Goal: Navigation & Orientation: Find specific page/section

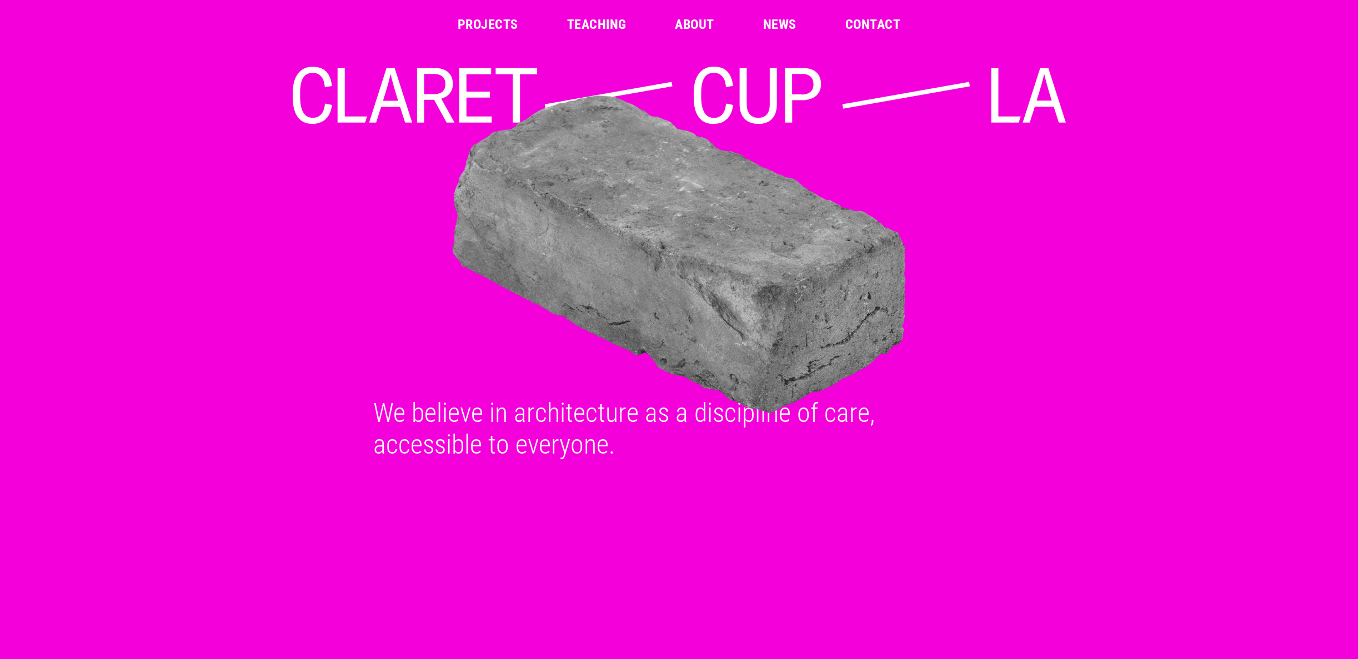
click at [476, 24] on link "Projects" at bounding box center [488, 24] width 61 height 13
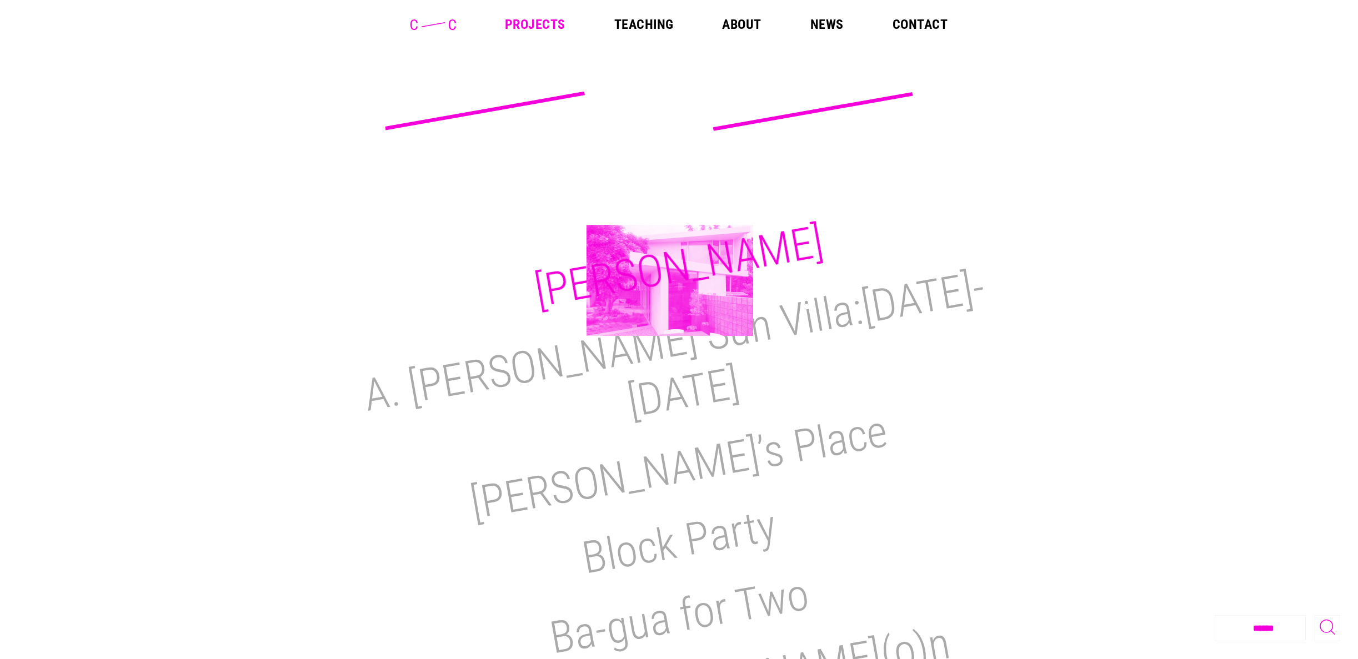
click at [670, 280] on h2 "[PERSON_NAME]" at bounding box center [679, 266] width 296 height 102
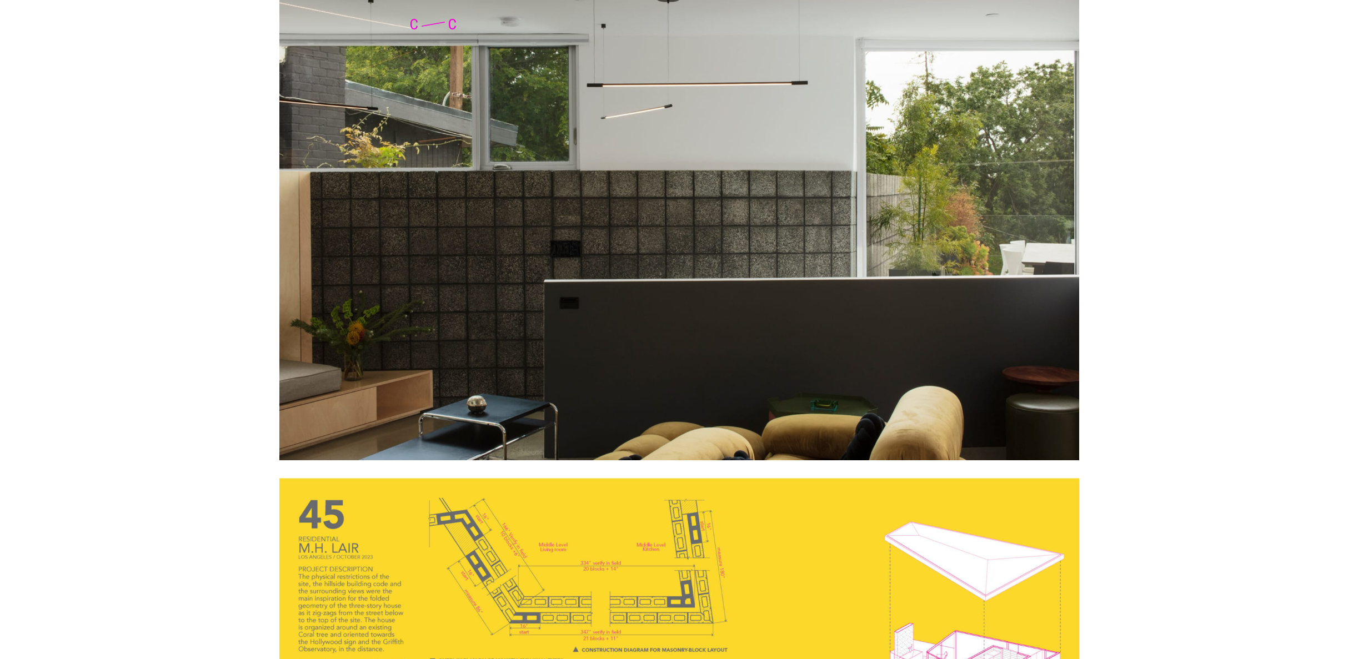
scroll to position [1680, 0]
